Goal: Information Seeking & Learning: Learn about a topic

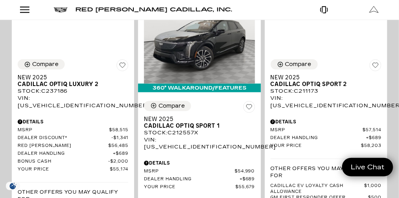
scroll to position [201, 0]
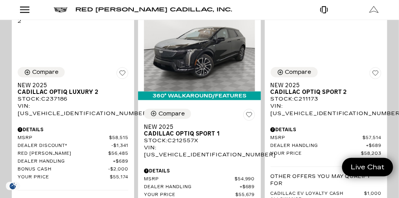
drag, startPoint x: 384, startPoint y: 26, endPoint x: 384, endPoint y: 16, distance: 10.2
click at [0, 0] on div at bounding box center [0, 0] width 0 height 0
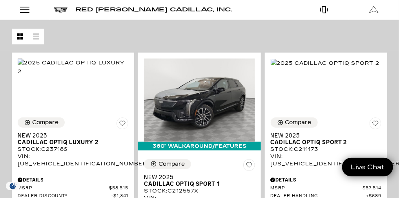
scroll to position [127, 0]
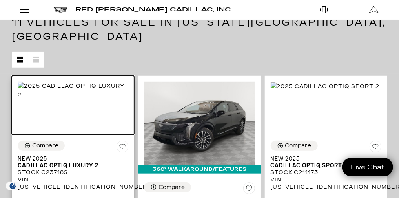
click at [128, 98] on img at bounding box center [73, 90] width 111 height 17
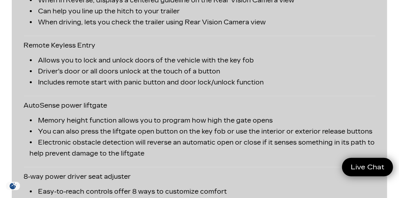
scroll to position [2035, 0]
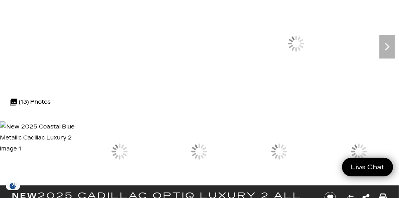
scroll to position [56, 0]
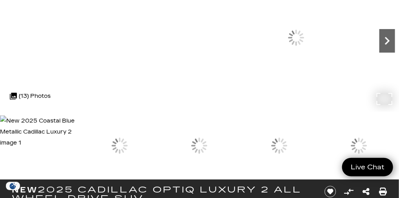
click at [379, 49] on icon "Next" at bounding box center [387, 41] width 16 height 16
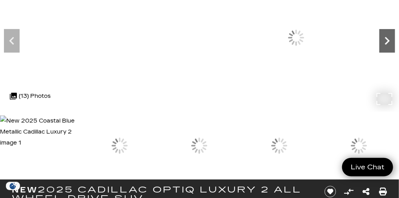
click at [379, 49] on icon "Next" at bounding box center [387, 41] width 16 height 16
click at [0, 0] on img at bounding box center [0, 0] width 0 height 0
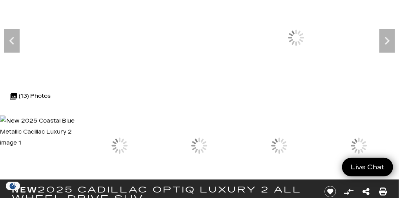
click at [0, 0] on img at bounding box center [0, 0] width 0 height 0
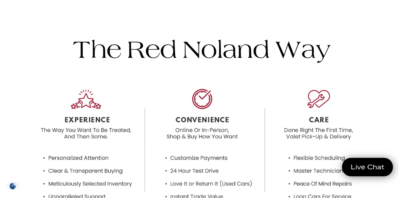
scroll to position [1124, 0]
